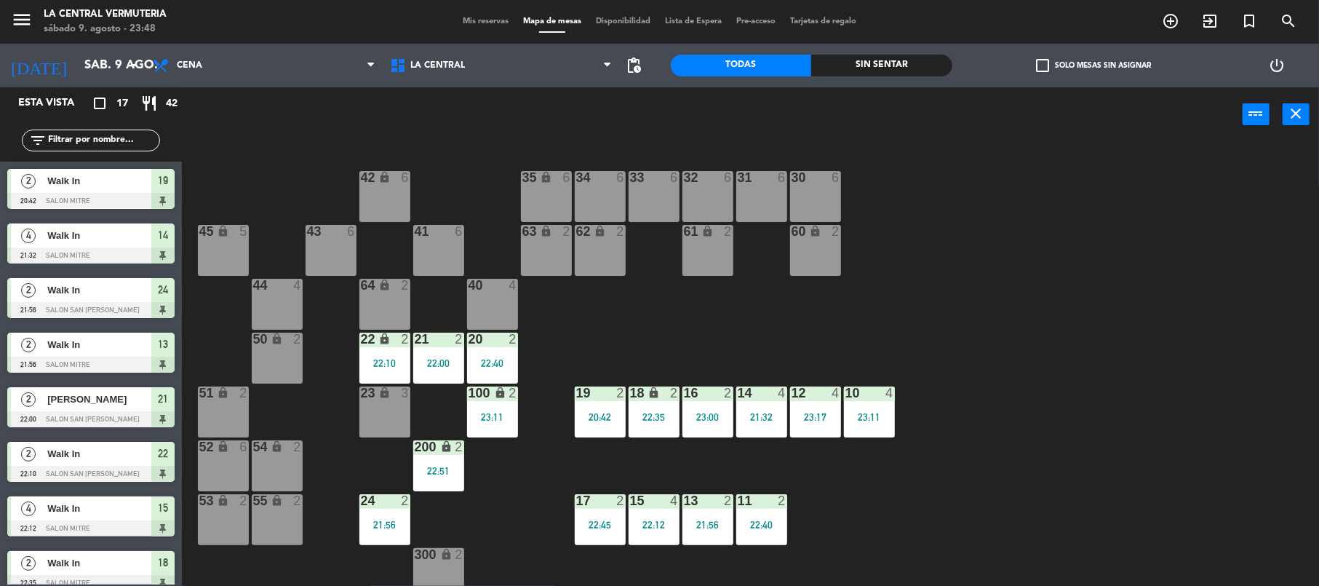
scroll to position [63, 0]
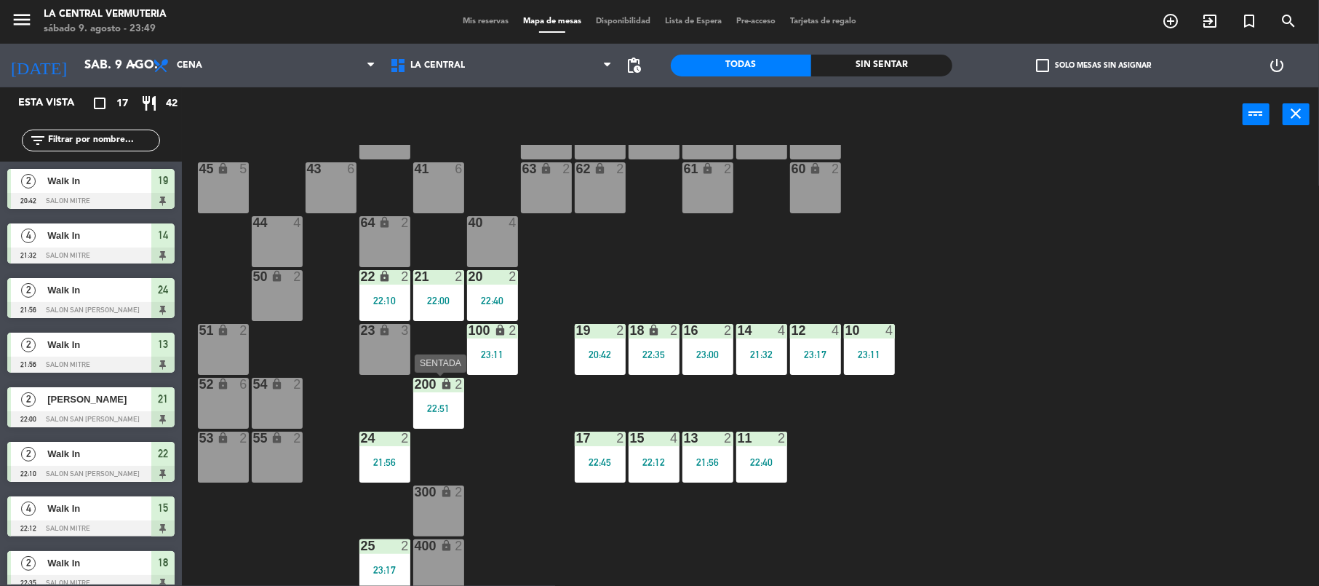
click at [425, 416] on div "200 lock 2 22:51" at bounding box center [438, 403] width 51 height 51
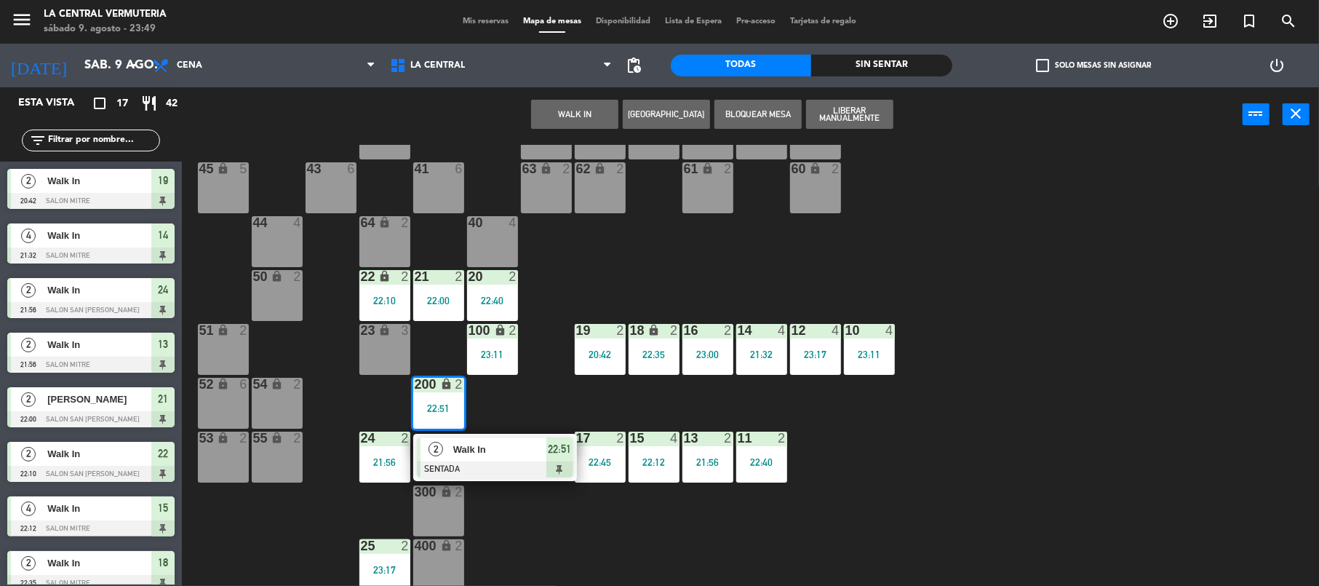
click at [551, 378] on div "42 lock 6 35 lock 6 34 6 33 6 32 6 31 6 30 6 43 6 41 6 60 lock 2 61 lock 2 62 l…" at bounding box center [757, 367] width 1124 height 444
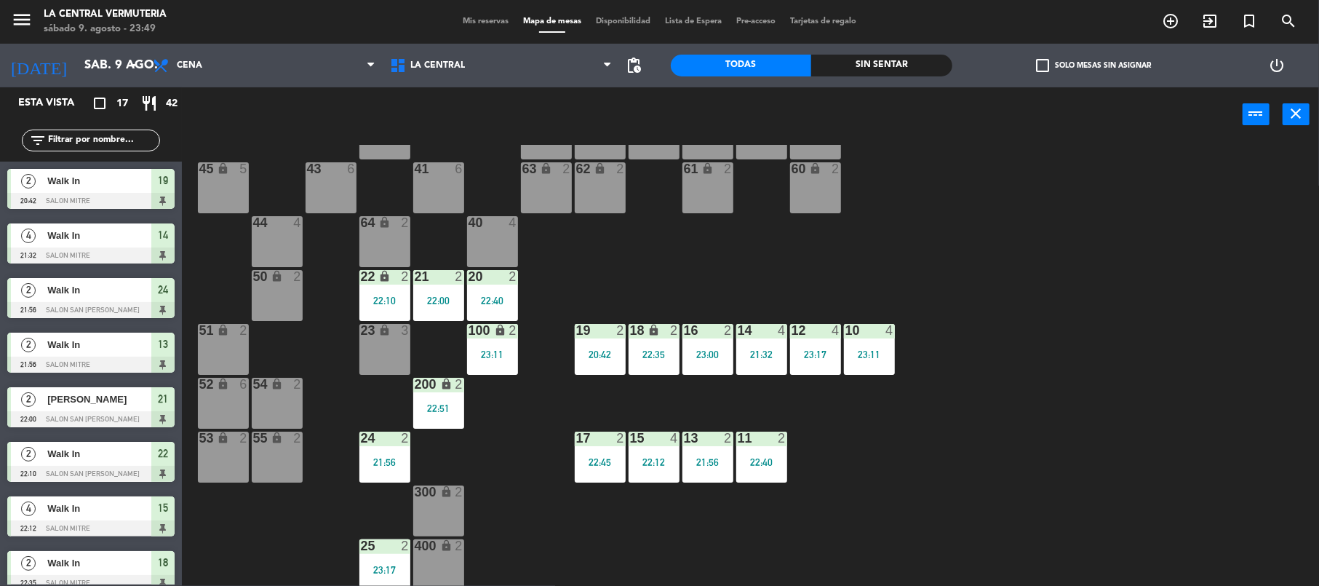
click at [503, 339] on div "100 lock 2 23:11" at bounding box center [492, 349] width 51 height 51
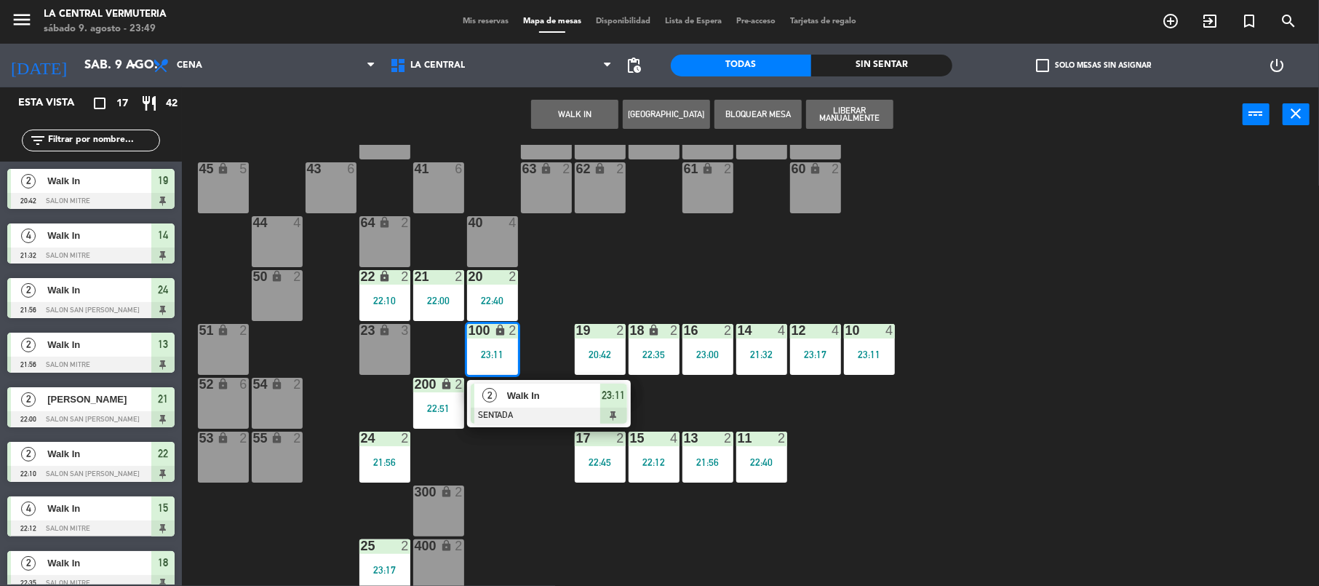
click at [502, 394] on div "2" at bounding box center [489, 395] width 31 height 24
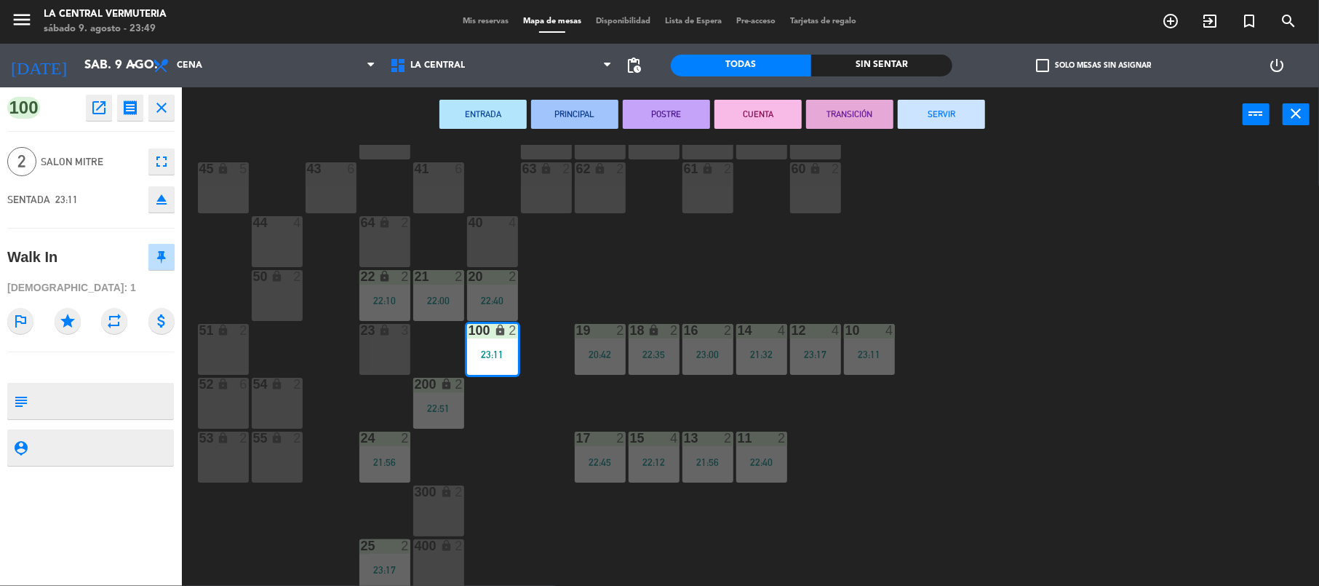
click at [728, 257] on div "42 lock 6 35 lock 6 34 6 33 6 32 6 31 6 30 6 43 6 41 6 60 lock 2 61 lock 2 62 l…" at bounding box center [757, 367] width 1124 height 444
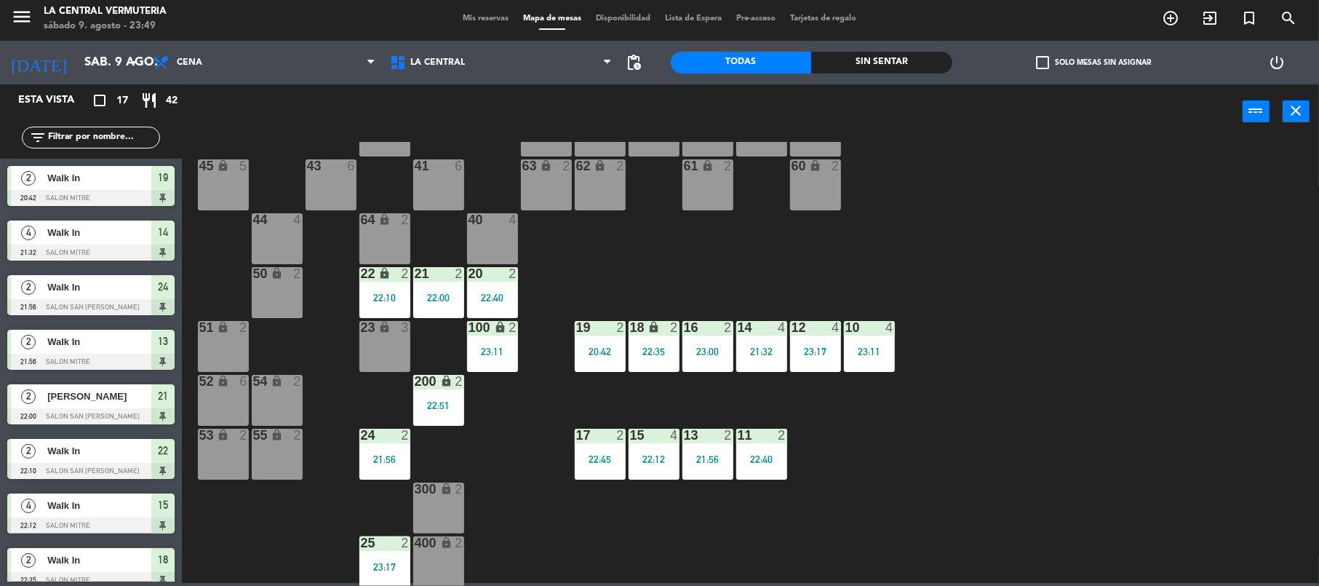
scroll to position [167, 0]
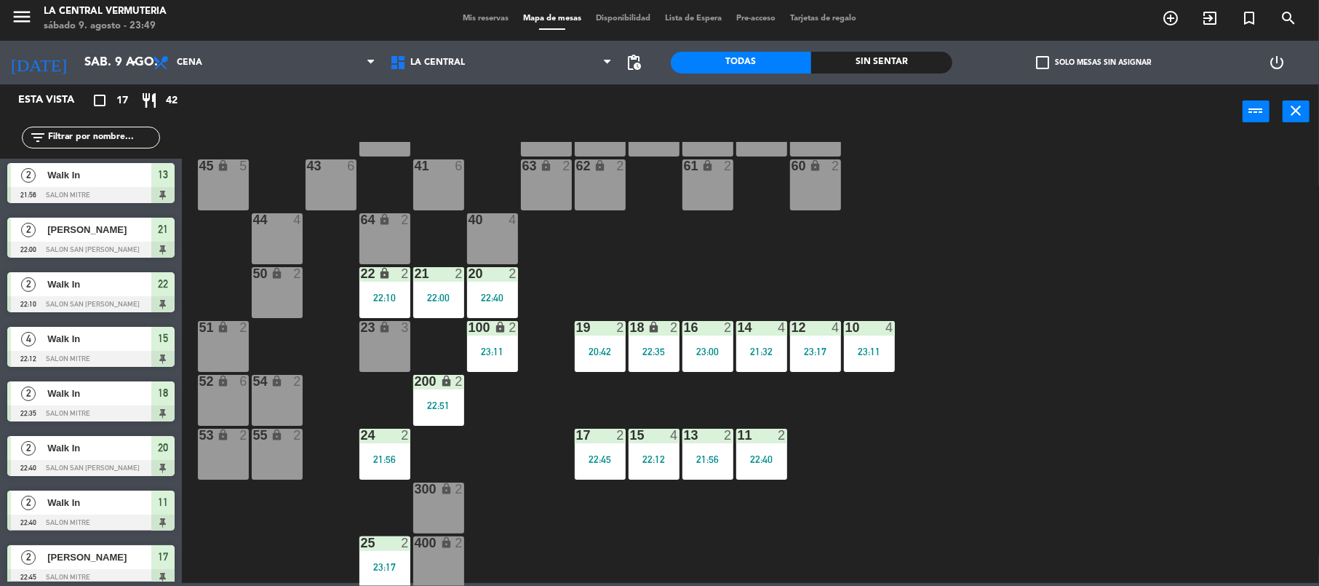
click at [407, 451] on div "24 2 21:56" at bounding box center [384, 453] width 51 height 51
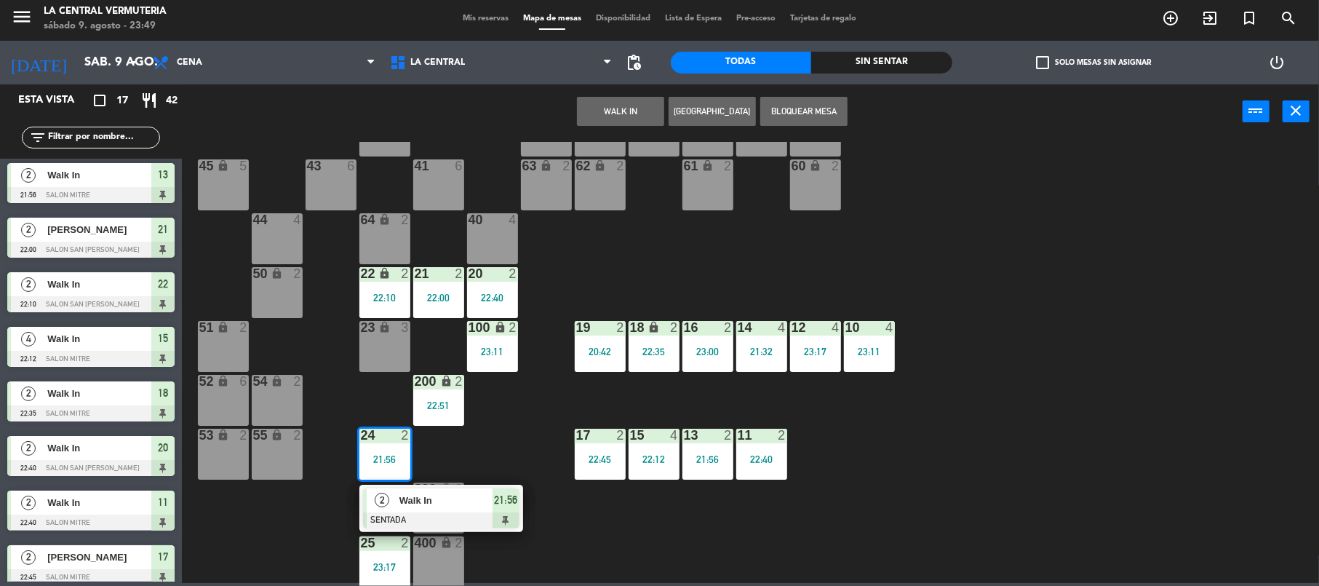
click at [407, 490] on div "Walk In" at bounding box center [445, 500] width 95 height 24
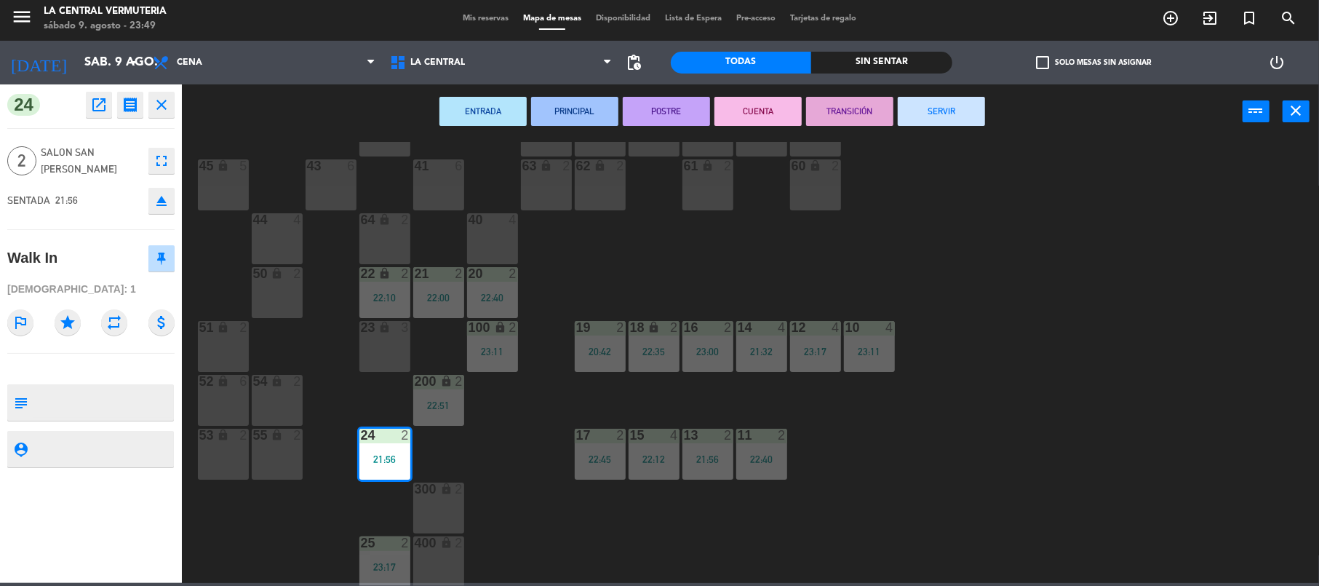
click at [950, 124] on button "SERVIR" at bounding box center [941, 111] width 87 height 29
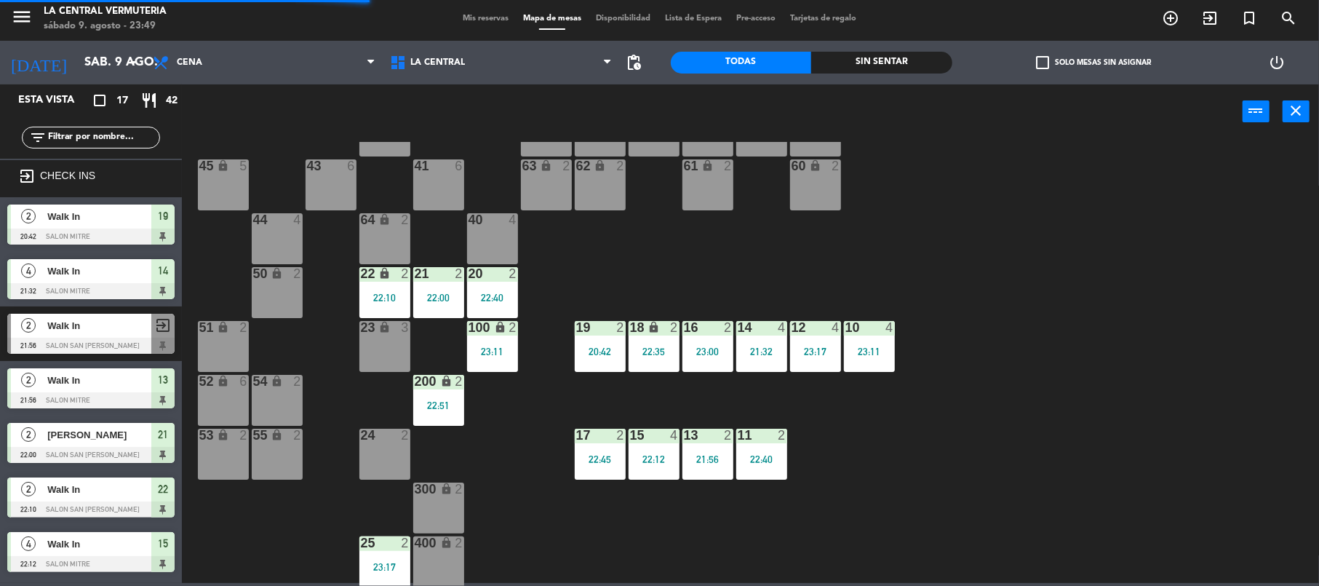
click at [402, 281] on div "22 lock 2 22:10" at bounding box center [384, 292] width 51 height 51
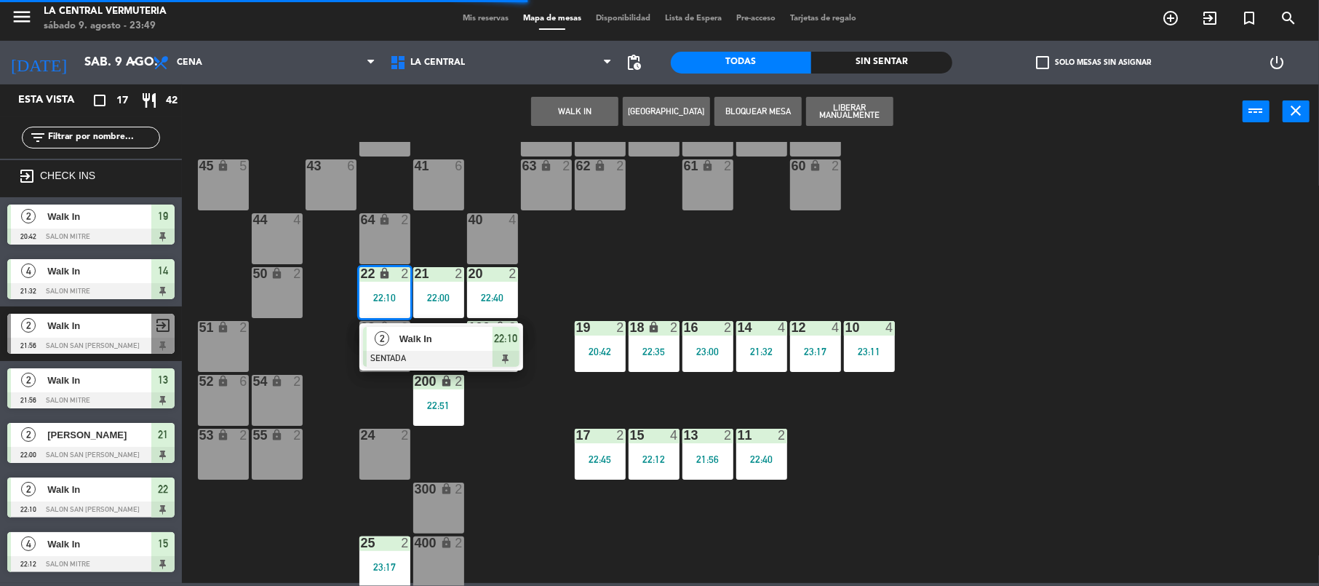
click at [445, 359] on div at bounding box center [441, 359] width 156 height 16
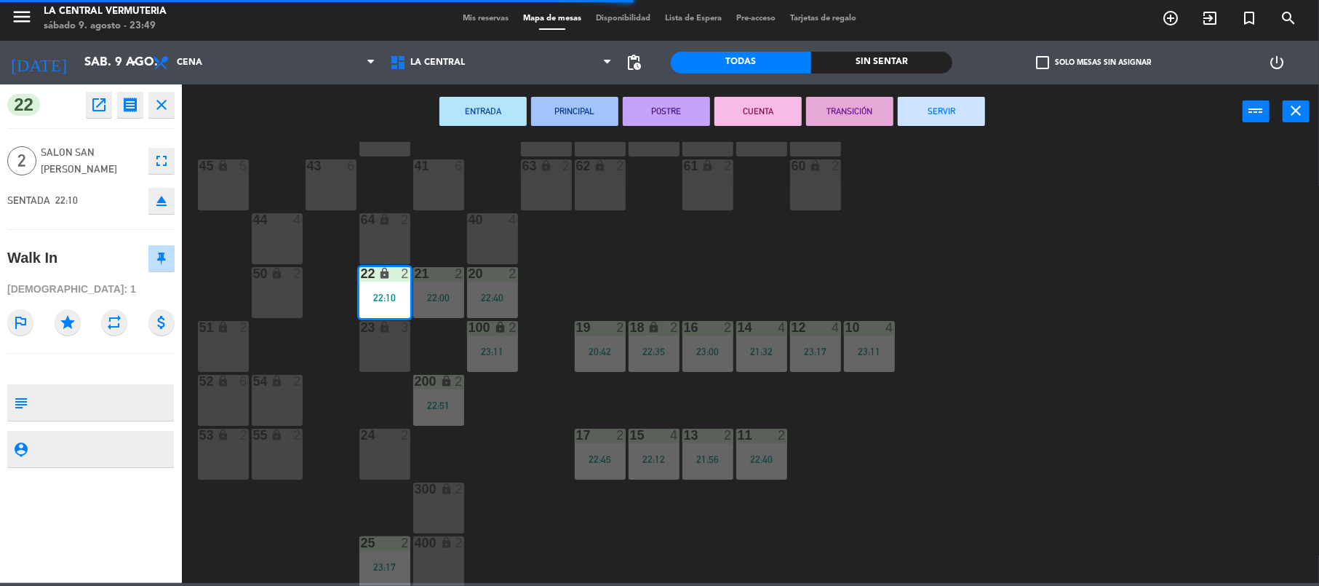
click at [949, 100] on button "SERVIR" at bounding box center [941, 111] width 87 height 29
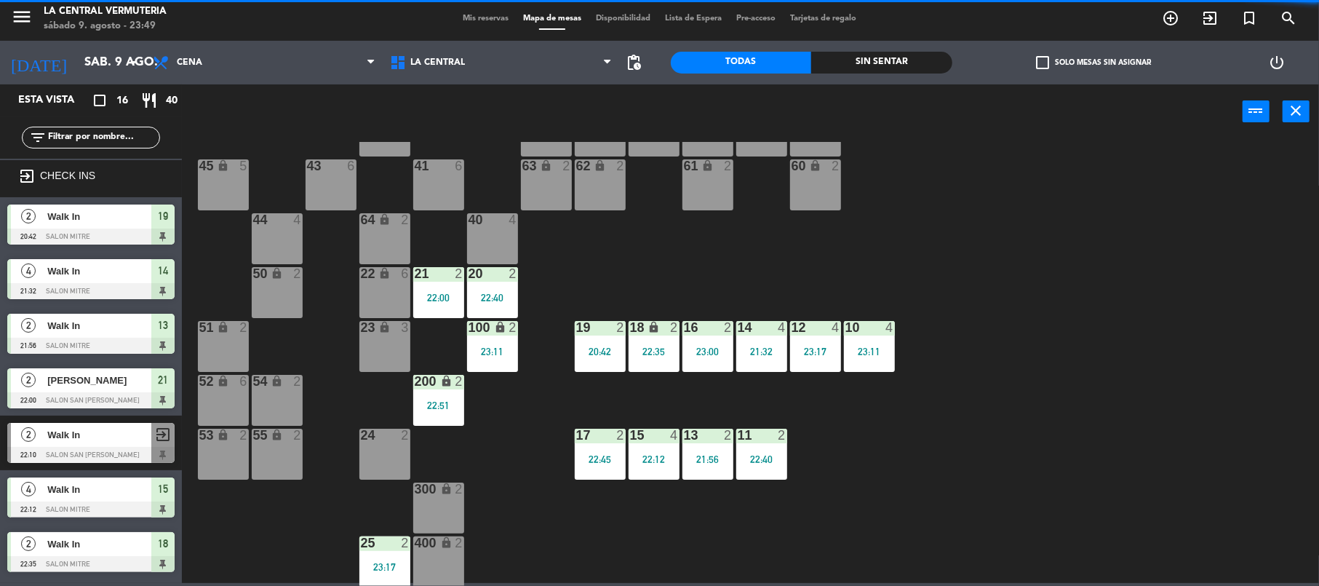
click at [356, 289] on div "42 lock 6 35 lock 6 34 6 33 6 32 6 31 6 30 6 43 6 41 6 60 lock 2 61 lock 2 62 l…" at bounding box center [757, 364] width 1124 height 444
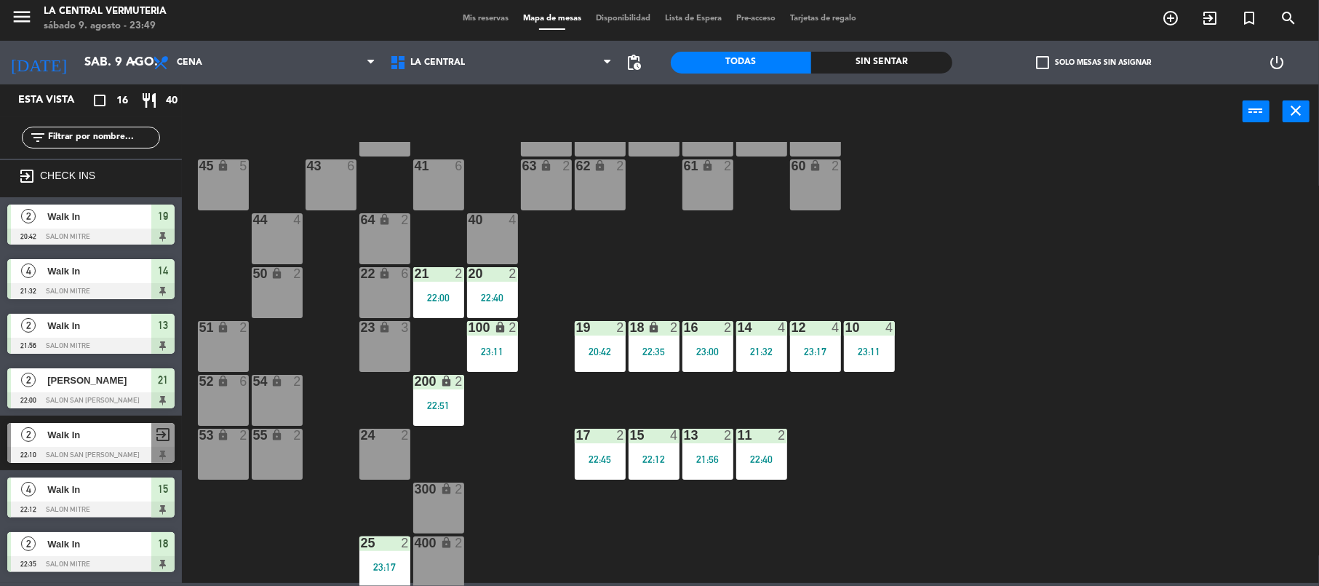
click at [394, 275] on div "lock" at bounding box center [384, 274] width 24 height 14
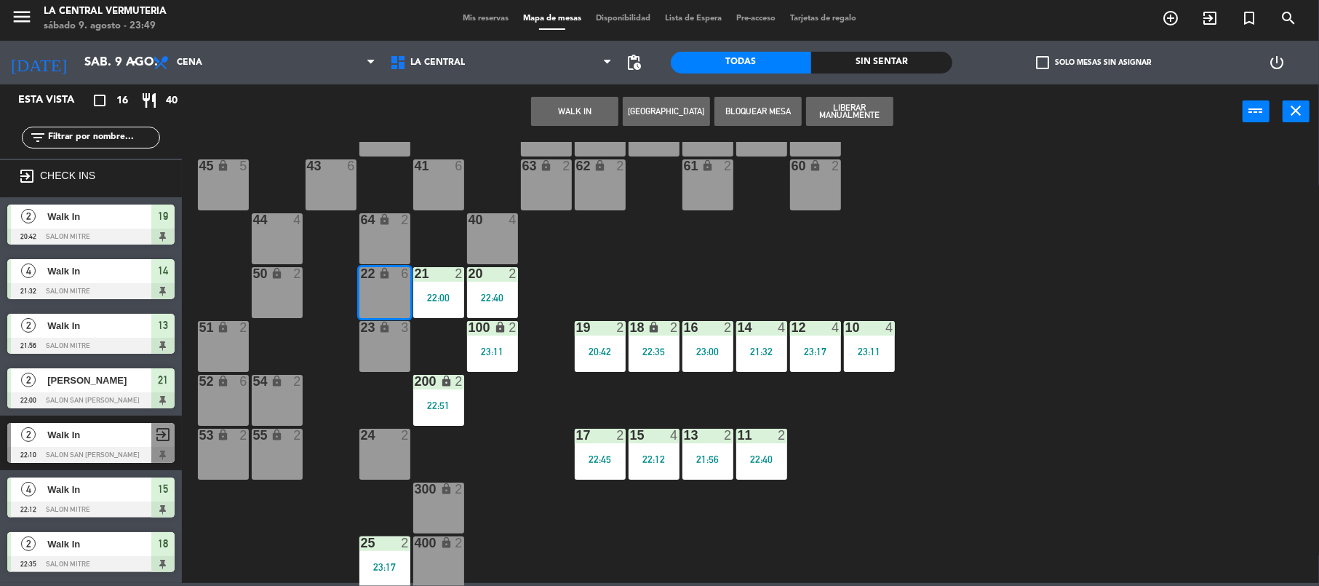
click at [565, 99] on button "WALK IN" at bounding box center [574, 111] width 87 height 29
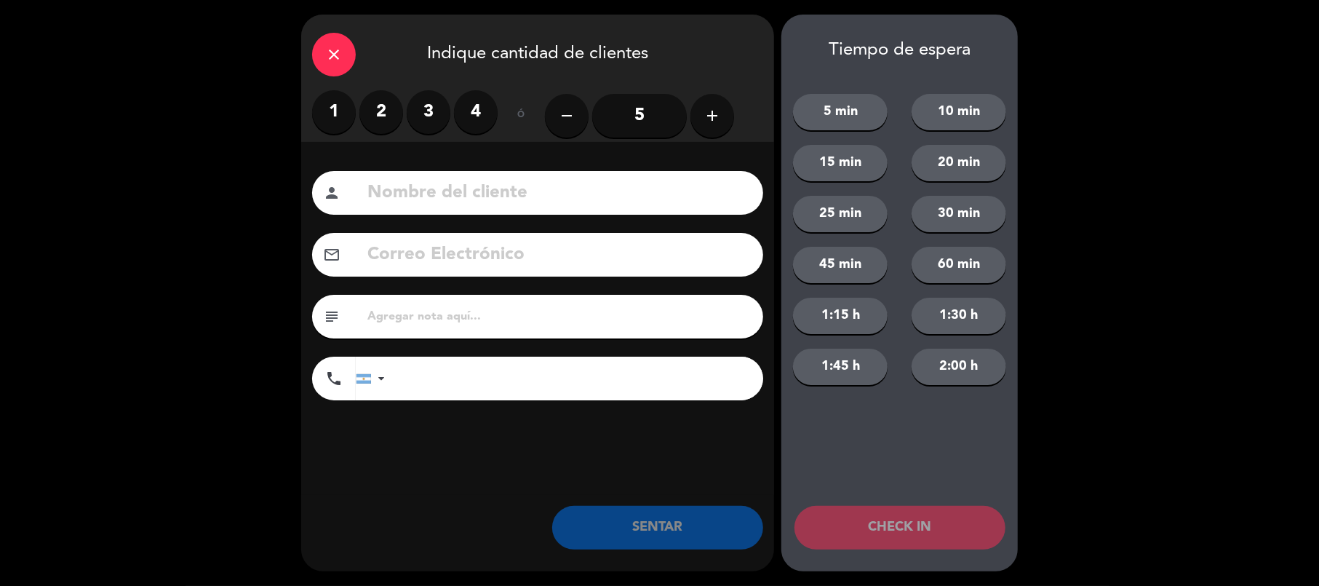
click at [367, 112] on label "2" at bounding box center [381, 112] width 44 height 44
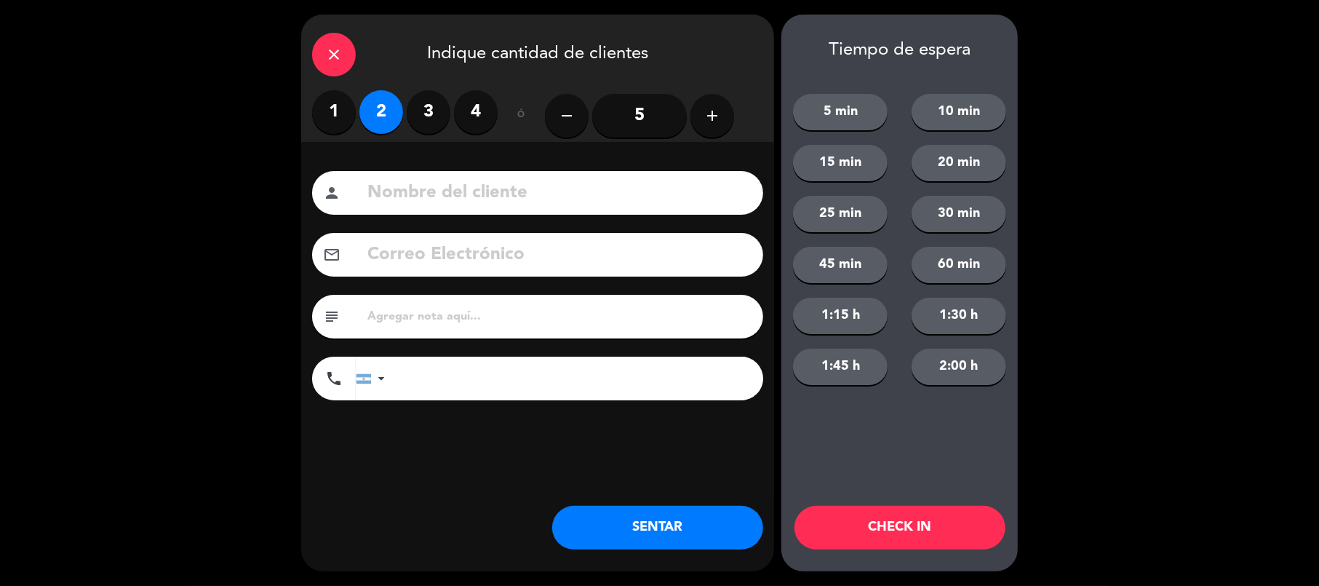
drag, startPoint x: 566, startPoint y: 495, endPoint x: 570, endPoint y: 516, distance: 21.5
click at [566, 490] on div "Nombre del cliente person Correo Electrónico email subject phone [GEOGRAPHIC_DA…" at bounding box center [537, 318] width 473 height 353
click at [570, 516] on button "SENTAR" at bounding box center [657, 528] width 211 height 44
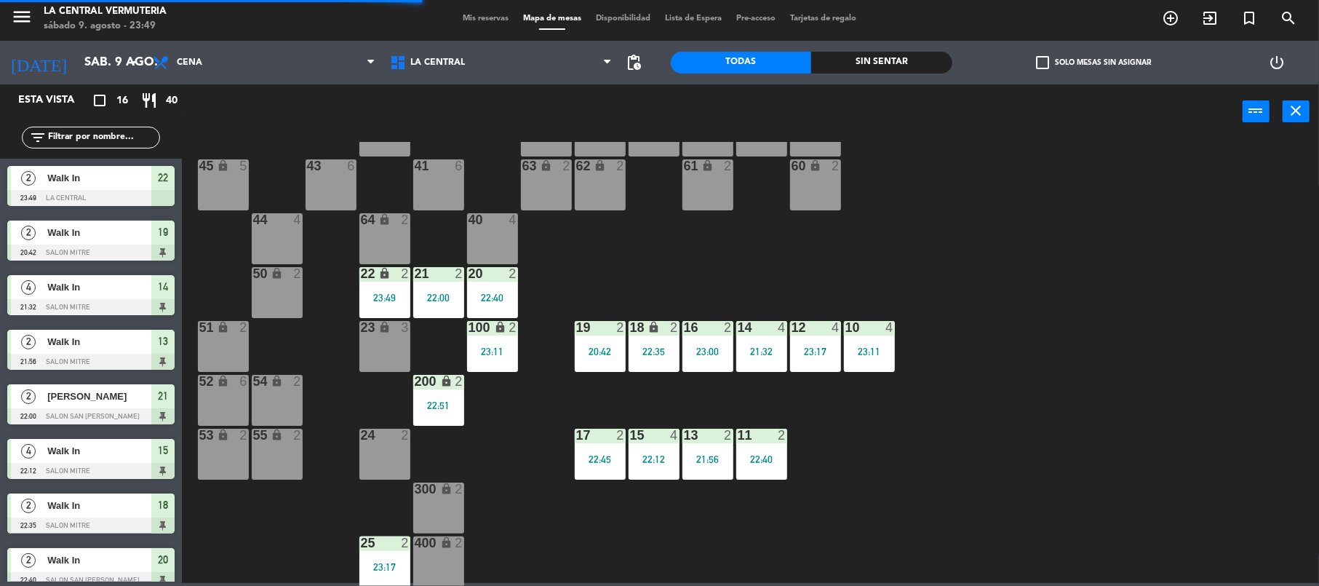
click at [772, 454] on div "22:40" at bounding box center [761, 459] width 51 height 10
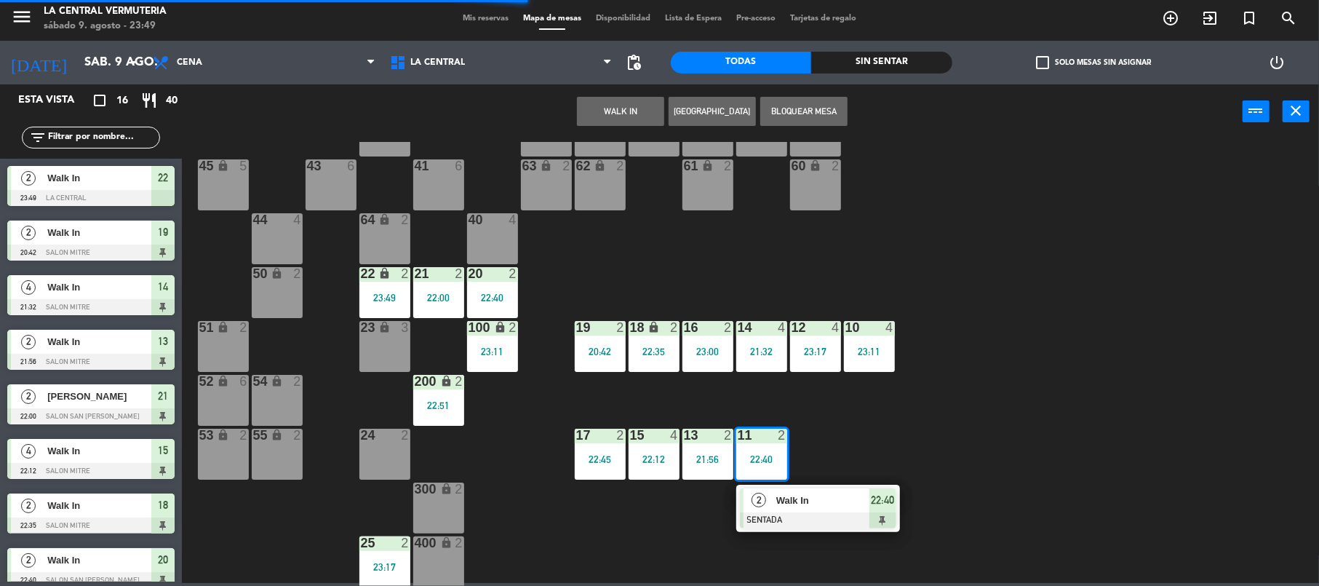
click at [787, 498] on span "Walk In" at bounding box center [822, 499] width 93 height 15
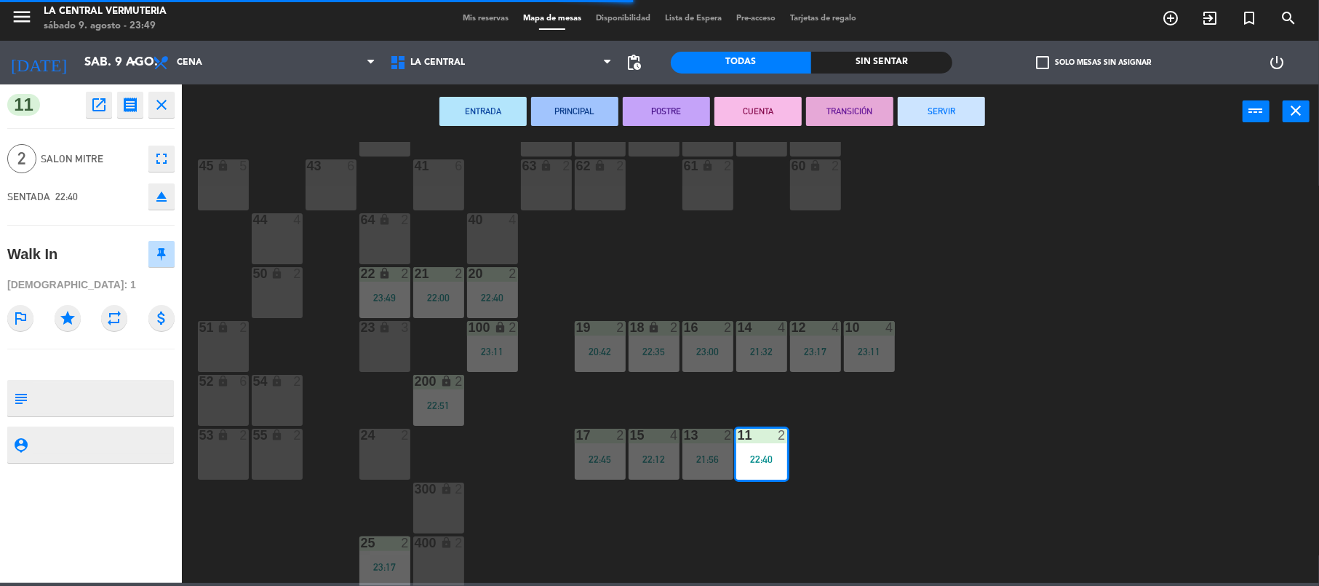
click at [946, 105] on button "SERVIR" at bounding box center [941, 111] width 87 height 29
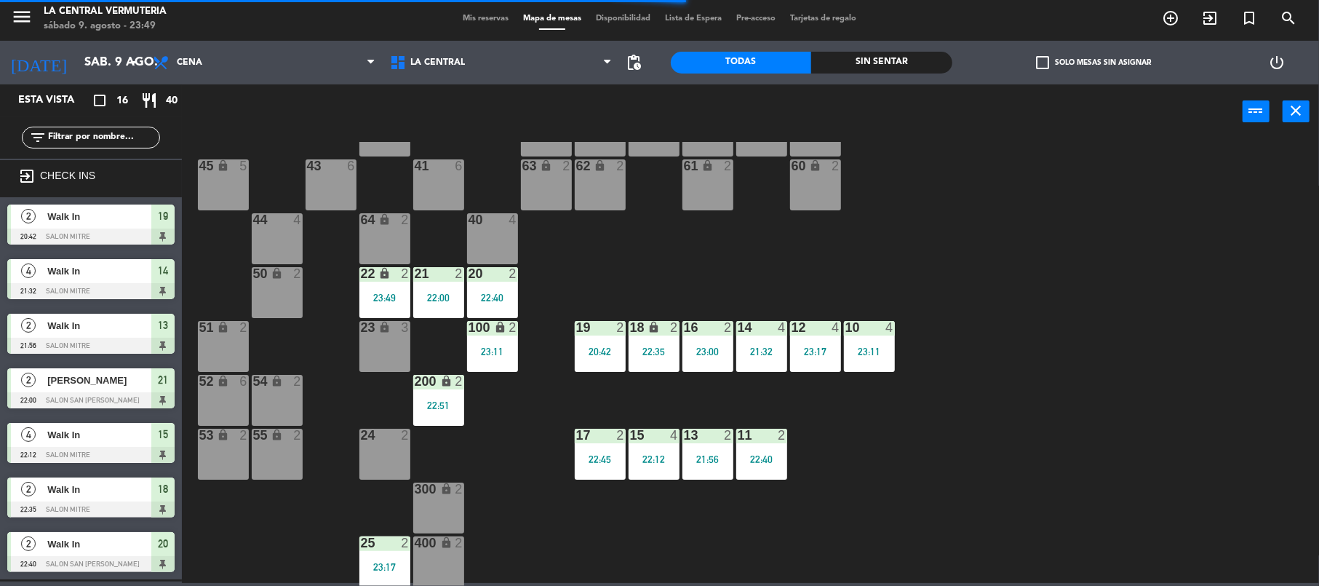
scroll to position [3, 0]
click at [767, 333] on div "14 4" at bounding box center [761, 328] width 51 height 15
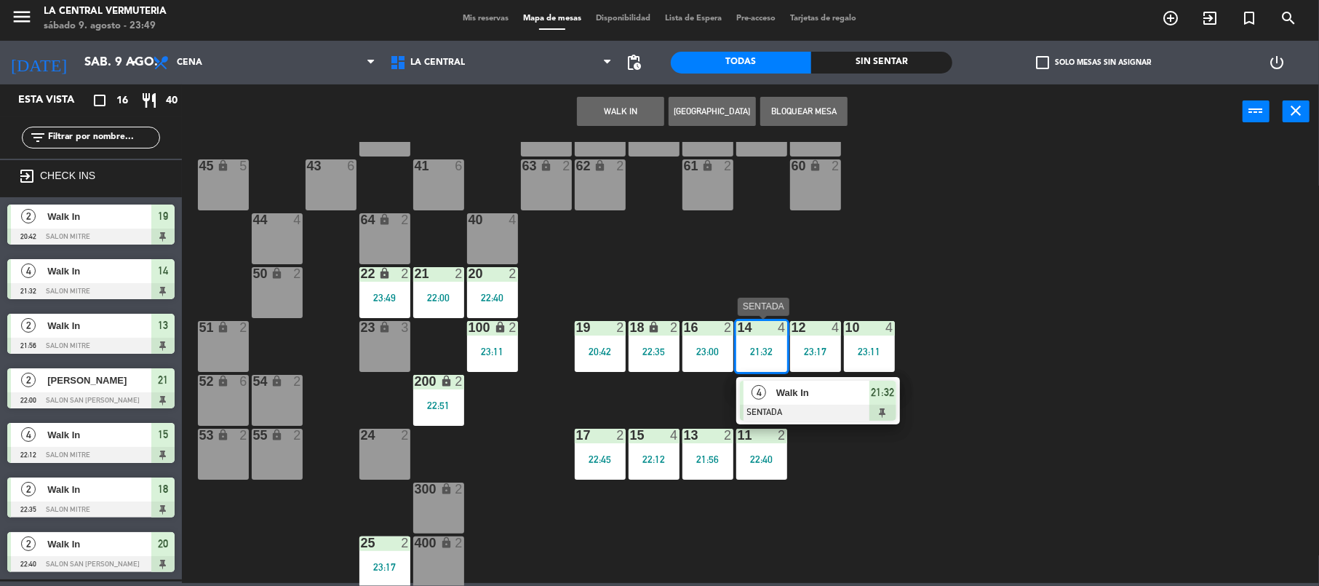
click at [801, 388] on span "Walk In" at bounding box center [822, 392] width 93 height 15
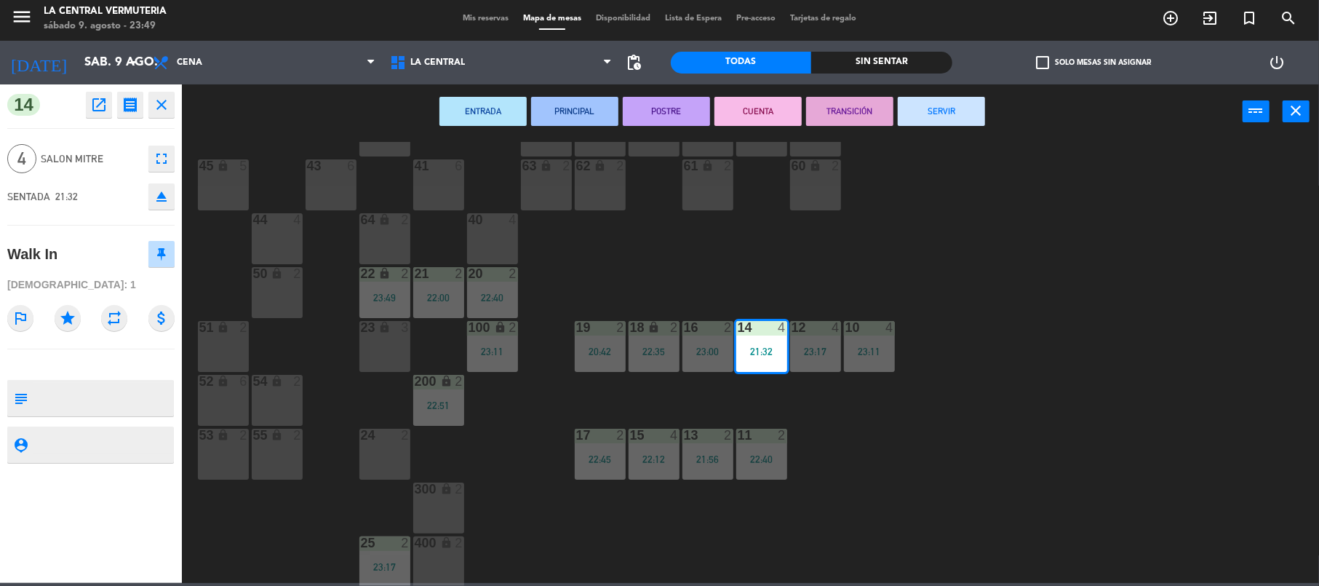
click at [931, 103] on button "SERVIR" at bounding box center [941, 111] width 87 height 29
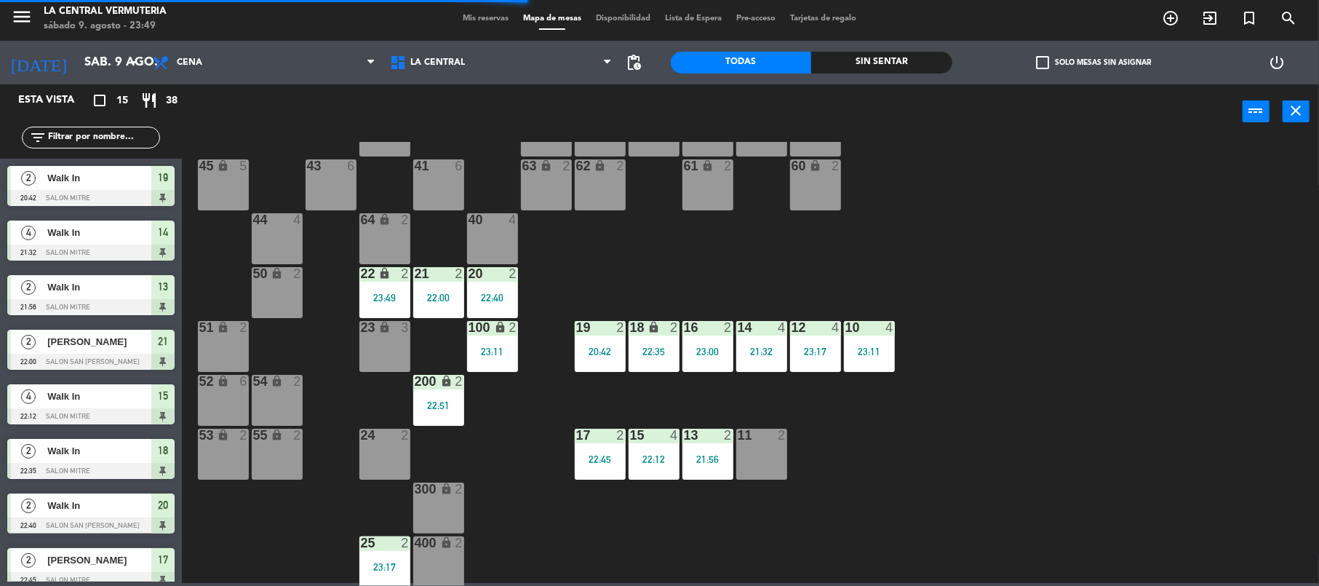
click at [752, 268] on div "42 lock 6 35 lock 6 34 6 33 6 32 6 31 6 30 6 43 6 41 6 60 lock 2 61 lock 2 62 l…" at bounding box center [757, 364] width 1124 height 444
click at [710, 352] on div "23:00" at bounding box center [707, 351] width 51 height 10
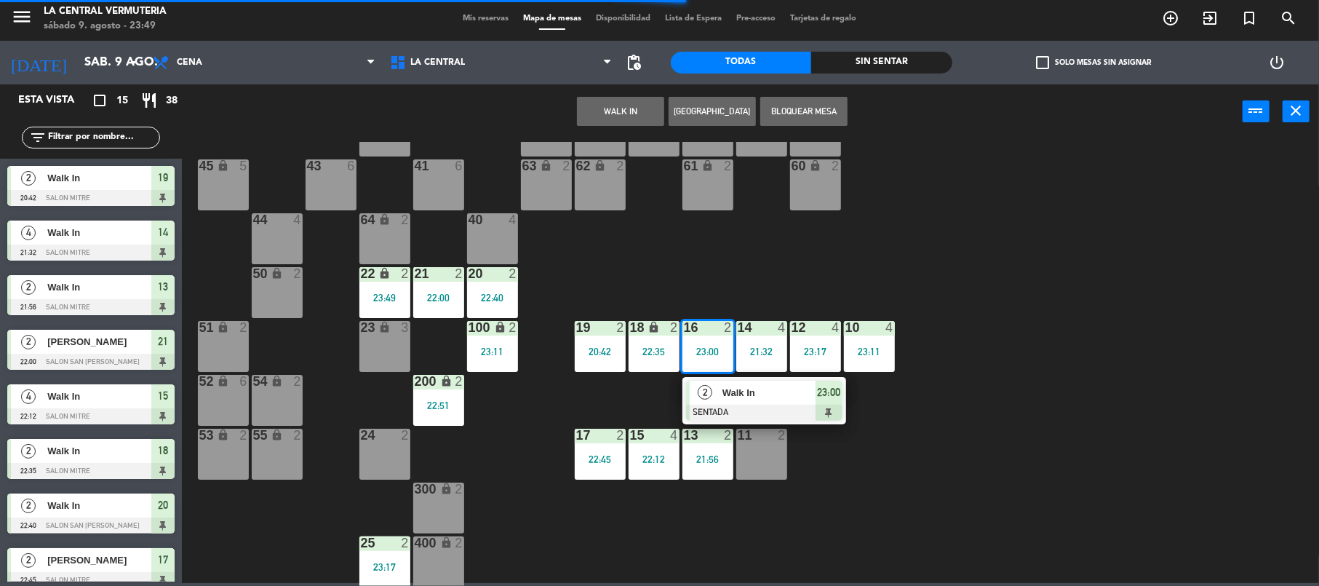
click at [710, 352] on div "23:00" at bounding box center [707, 351] width 51 height 10
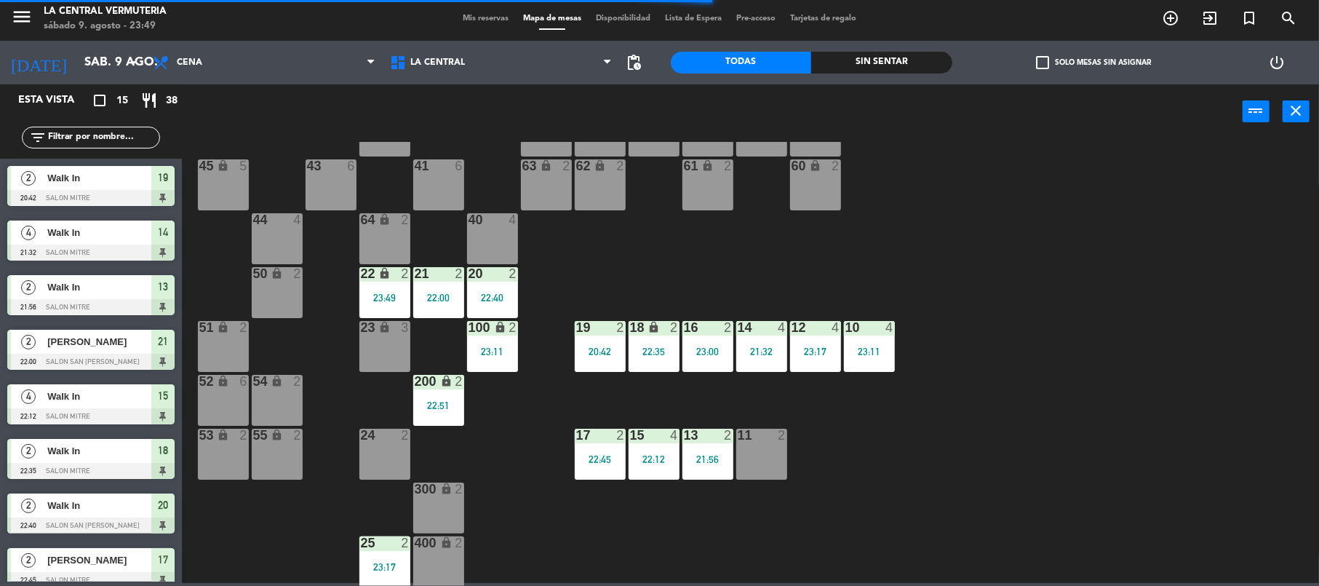
click at [819, 250] on div "42 lock 6 35 lock 6 34 6 33 6 32 6 31 6 30 6 43 6 41 6 60 lock 2 61 lock 2 62 l…" at bounding box center [757, 364] width 1124 height 444
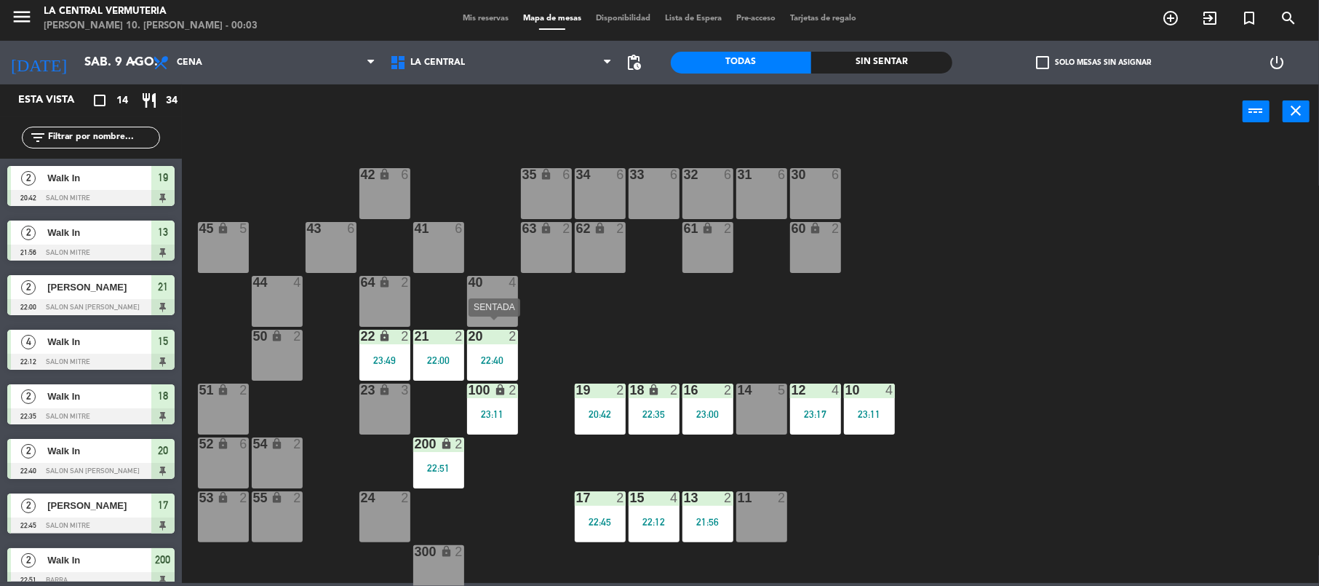
scroll to position [63, 0]
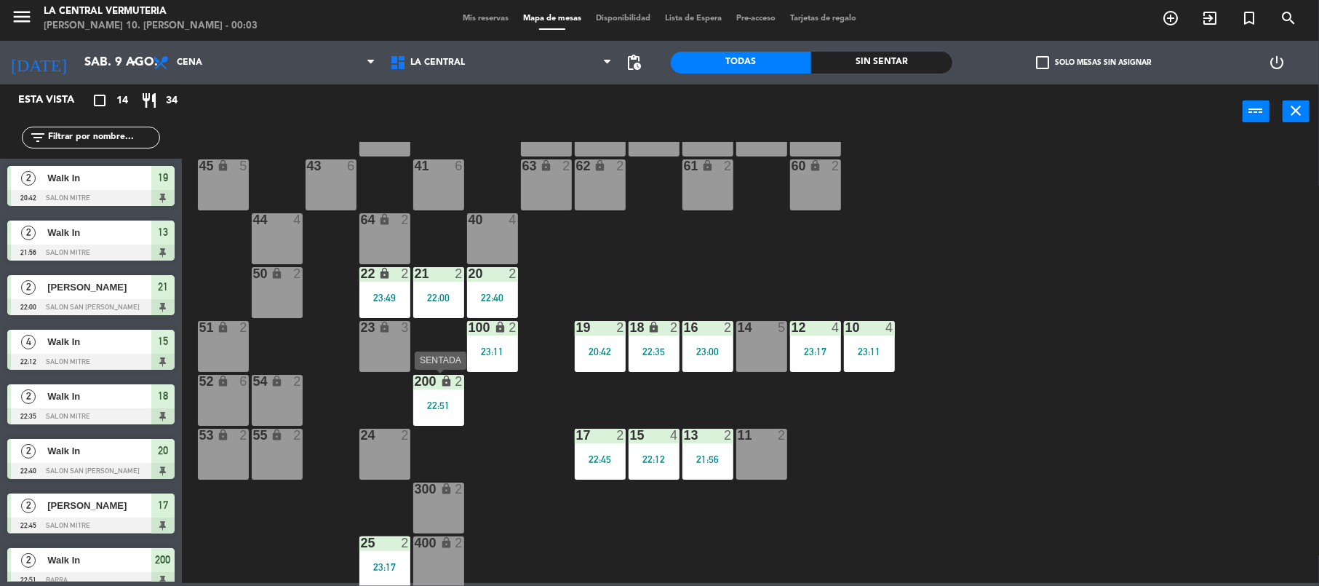
click at [452, 414] on div "200 lock 2 22:51" at bounding box center [438, 400] width 51 height 51
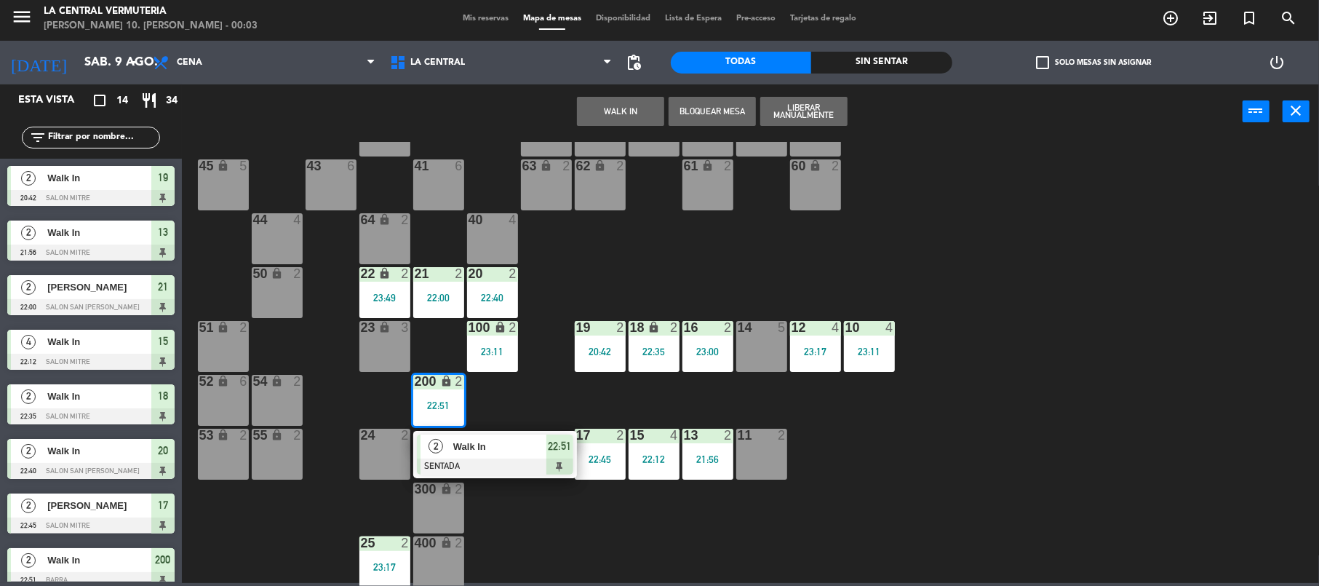
click at [483, 449] on span "Walk In" at bounding box center [499, 446] width 93 height 15
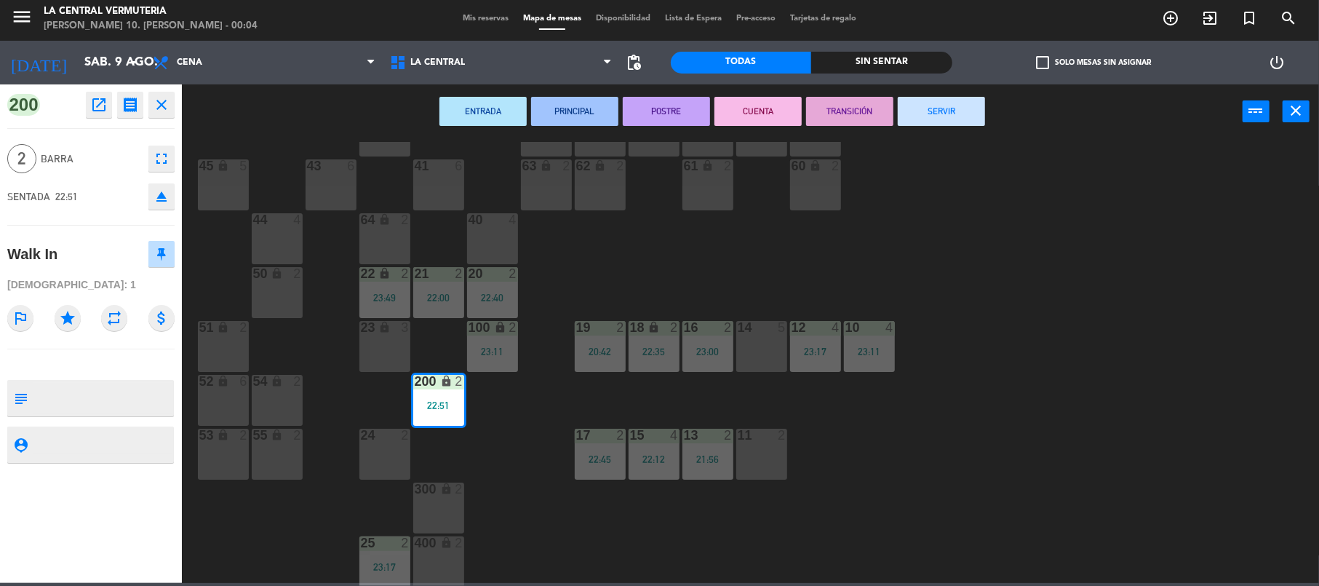
click at [629, 268] on div "42 lock 6 35 lock 6 34 6 33 6 32 6 31 6 30 6 43 6 41 6 60 lock 2 61 lock 2 62 l…" at bounding box center [757, 364] width 1124 height 444
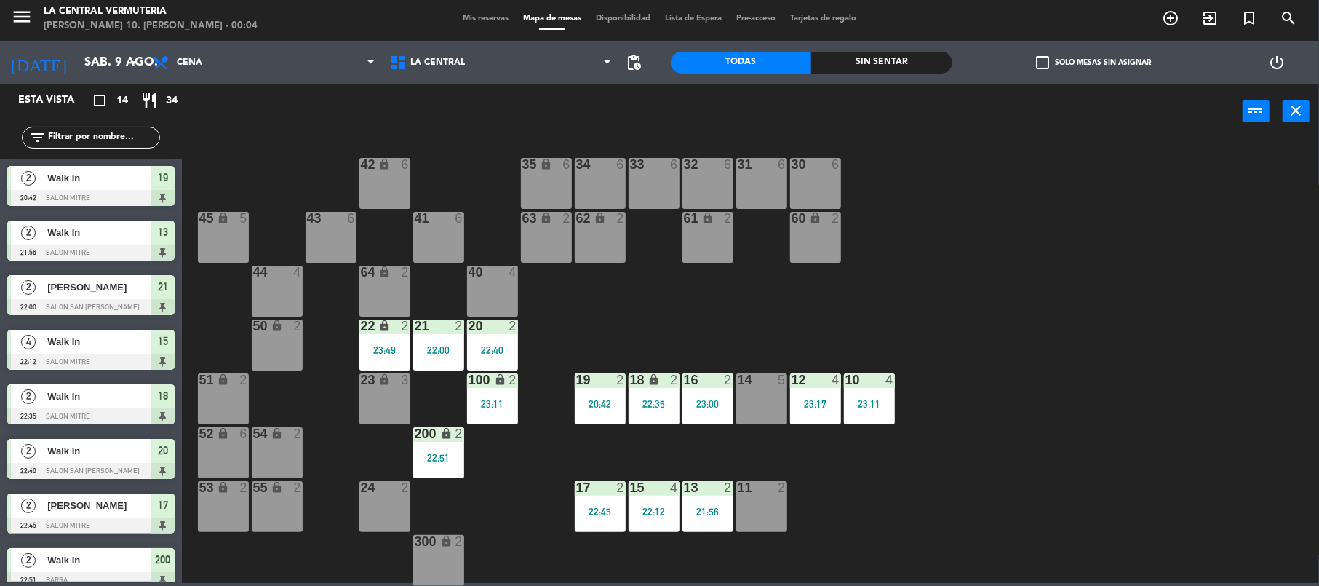
scroll to position [0, 0]
